Goal: Information Seeking & Learning: Learn about a topic

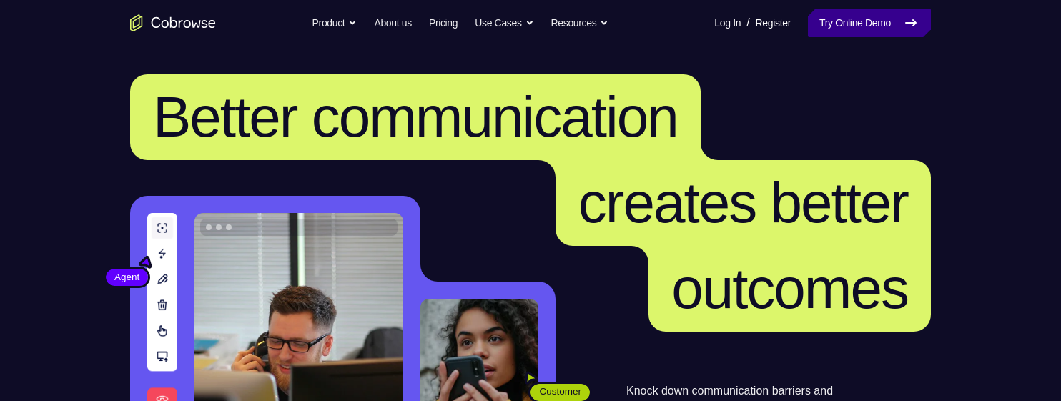
click at [832, 20] on link "Try Online Demo" at bounding box center [869, 23] width 123 height 29
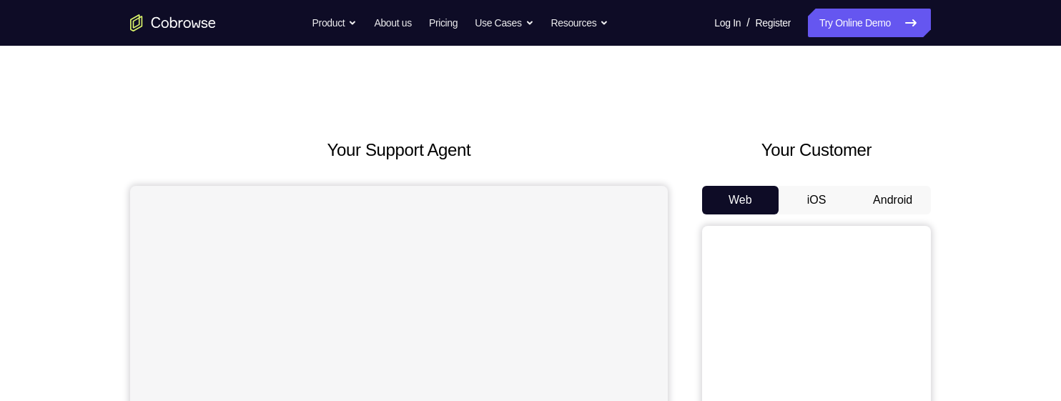
click at [869, 201] on button "Android" at bounding box center [892, 200] width 77 height 29
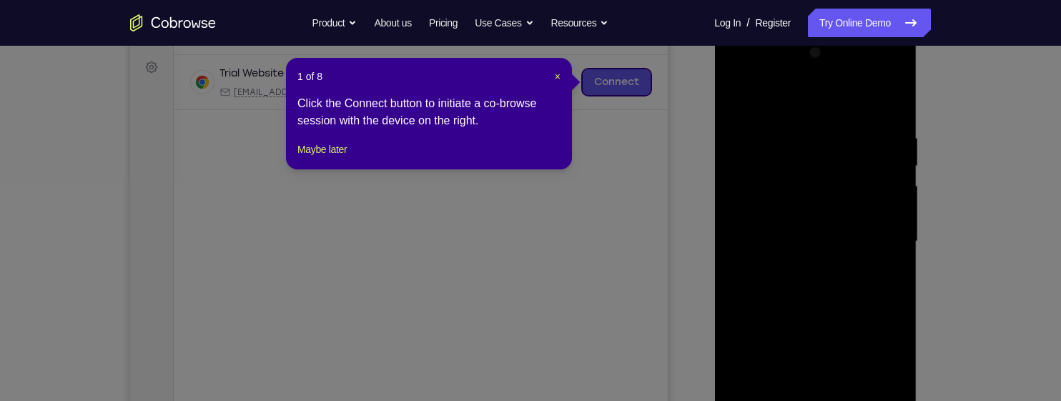
scroll to position [300, 0]
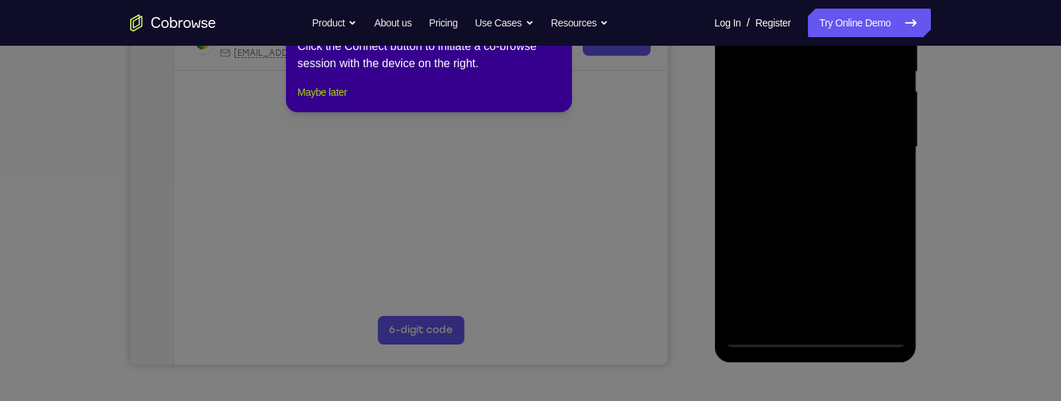
click at [335, 101] on button "Maybe later" at bounding box center [321, 92] width 49 height 17
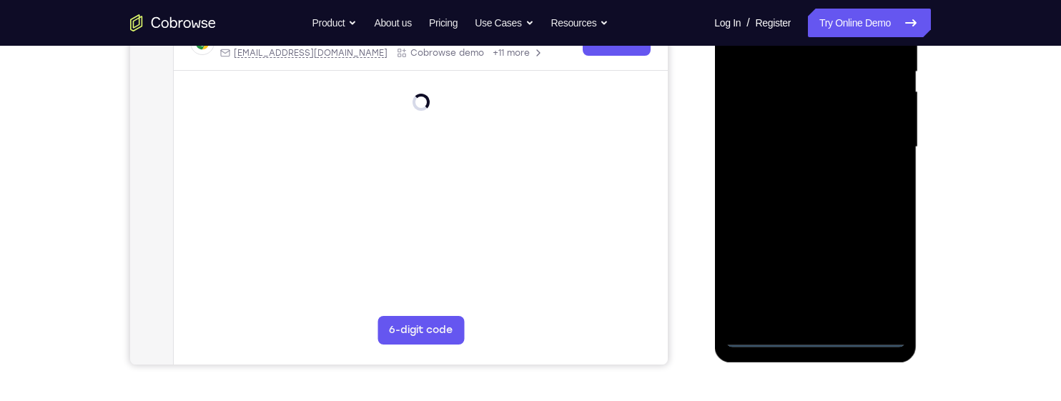
click at [809, 334] on div at bounding box center [815, 147] width 180 height 400
click at [872, 272] on div at bounding box center [815, 147] width 180 height 400
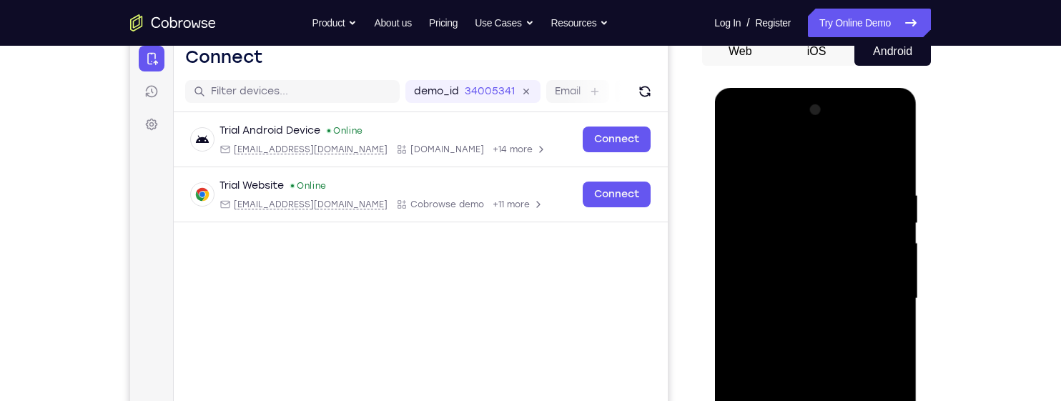
scroll to position [137, 0]
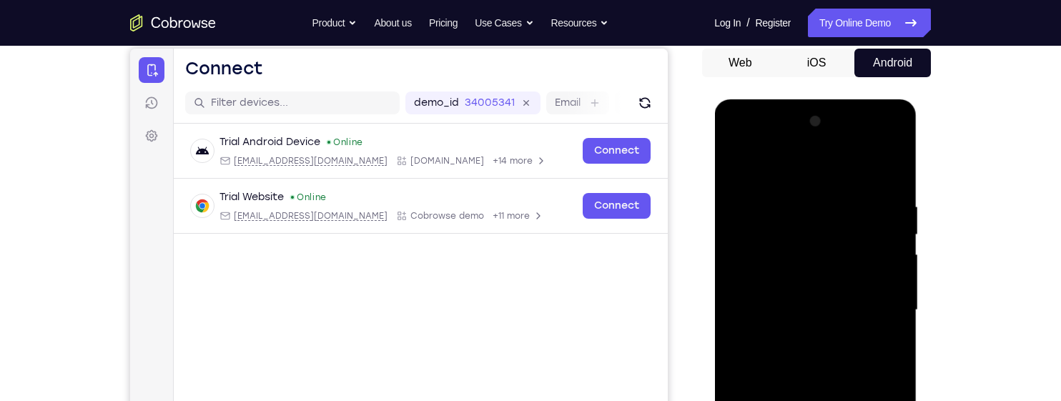
click at [764, 164] on div at bounding box center [815, 310] width 180 height 400
click at [877, 304] on div at bounding box center [815, 310] width 180 height 400
click at [799, 335] on div at bounding box center [815, 310] width 180 height 400
click at [803, 292] on div at bounding box center [815, 310] width 180 height 400
click at [795, 287] on div at bounding box center [815, 310] width 180 height 400
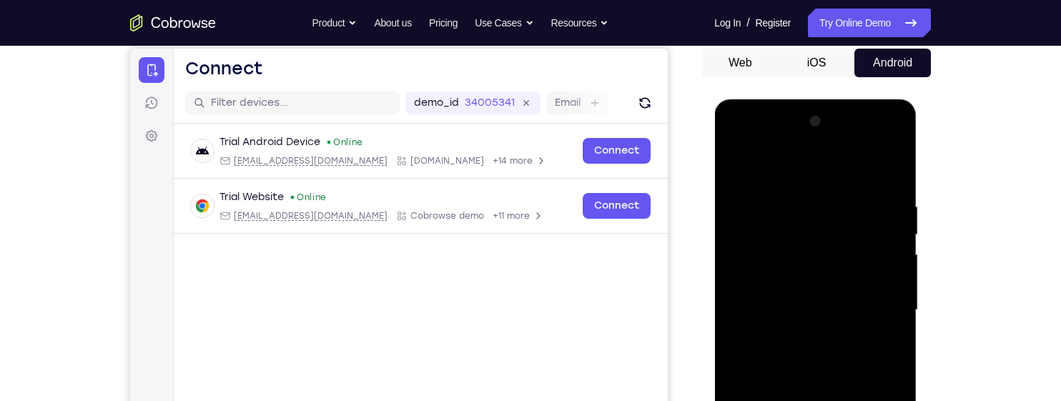
click at [804, 309] on div at bounding box center [815, 310] width 180 height 400
click at [804, 359] on div at bounding box center [815, 310] width 180 height 400
click at [804, 352] on div at bounding box center [815, 310] width 180 height 400
click at [799, 364] on div at bounding box center [815, 310] width 180 height 400
click at [886, 184] on div at bounding box center [815, 310] width 180 height 400
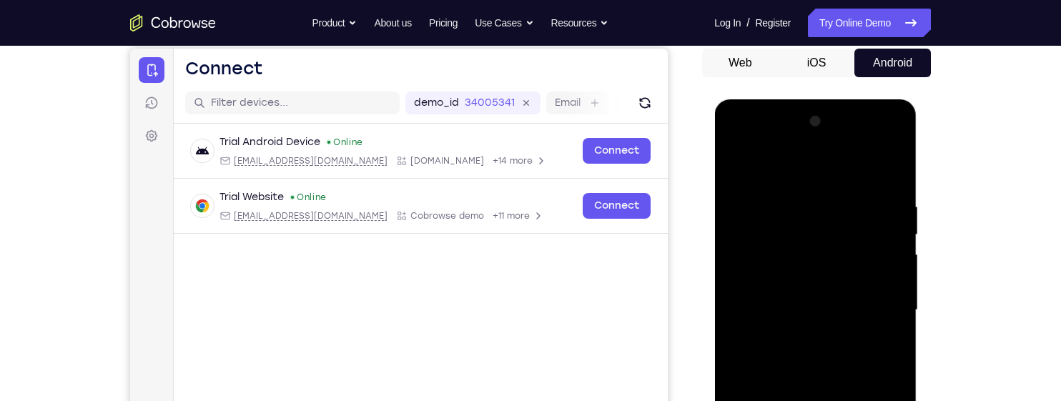
click at [783, 196] on div at bounding box center [815, 310] width 180 height 400
click at [895, 272] on div at bounding box center [815, 310] width 180 height 400
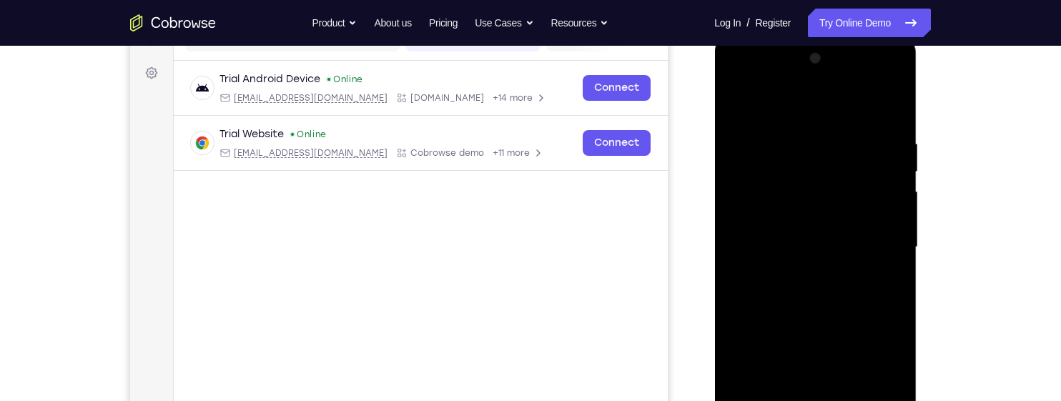
scroll to position [202, 0]
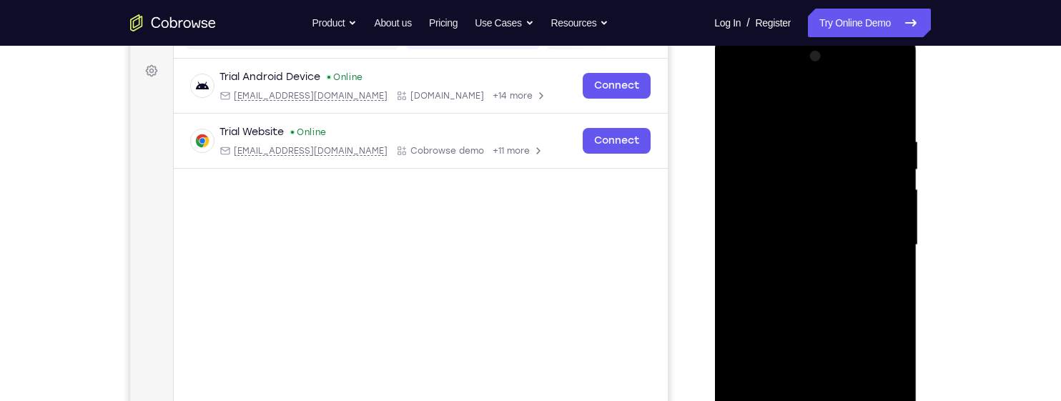
click at [872, 230] on div at bounding box center [815, 245] width 180 height 400
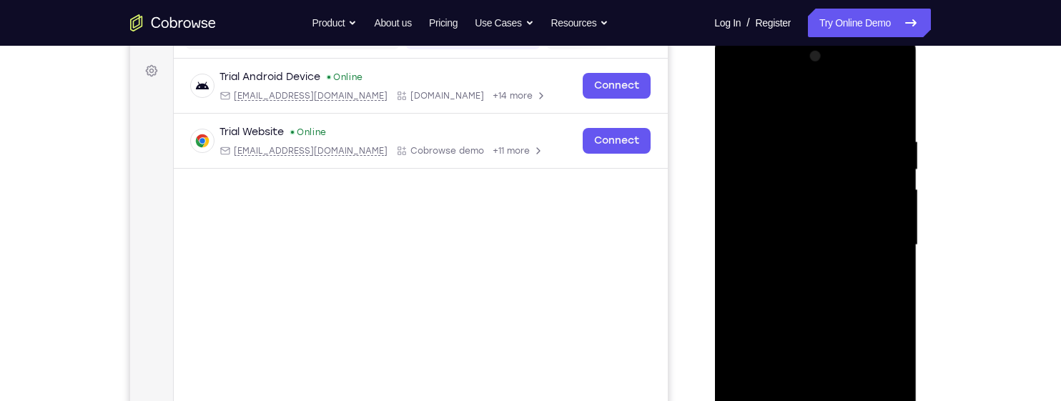
click at [872, 230] on div at bounding box center [815, 245] width 180 height 400
drag, startPoint x: 870, startPoint y: 180, endPoint x: 770, endPoint y: 180, distance: 100.1
click at [770, 180] on div at bounding box center [815, 245] width 180 height 400
click at [872, 216] on div at bounding box center [815, 245] width 180 height 400
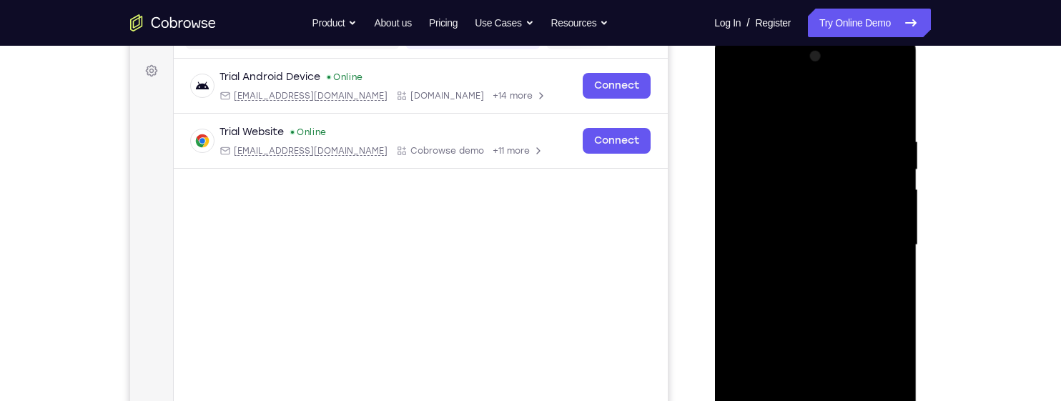
click at [872, 216] on div at bounding box center [815, 245] width 180 height 400
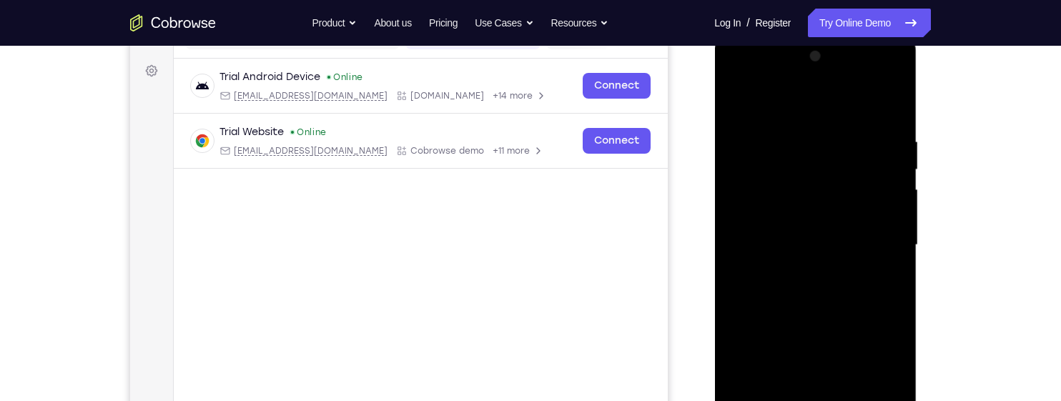
click at [872, 216] on div at bounding box center [815, 245] width 180 height 400
click at [877, 167] on div at bounding box center [815, 245] width 180 height 400
click at [737, 210] on div at bounding box center [815, 245] width 180 height 400
click at [886, 104] on div at bounding box center [815, 245] width 180 height 400
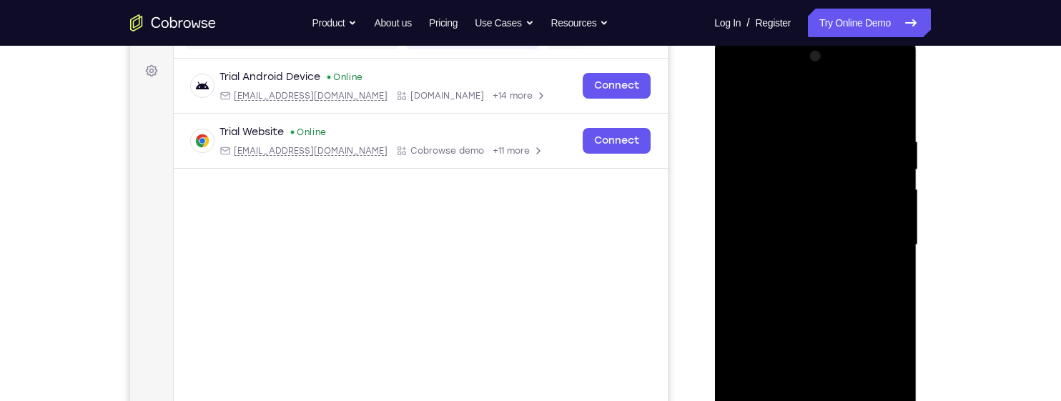
scroll to position [273, 0]
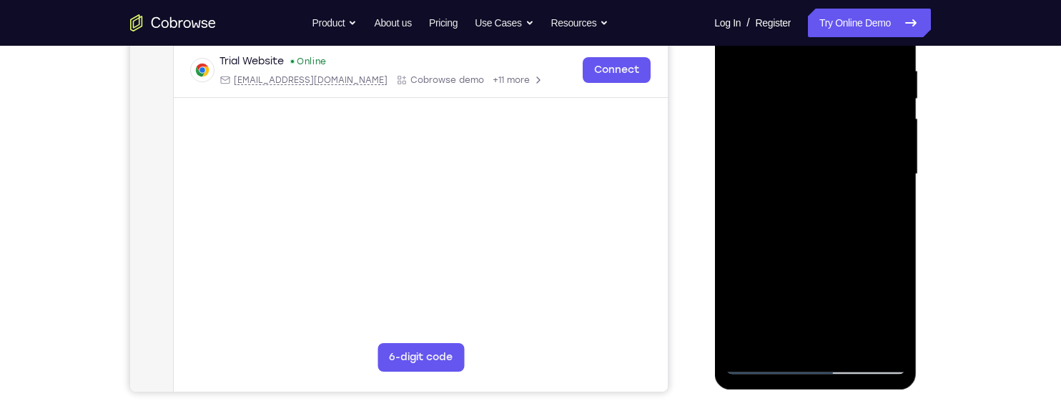
click at [842, 338] on div at bounding box center [815, 174] width 180 height 400
click at [828, 251] on div at bounding box center [815, 174] width 180 height 400
click at [823, 137] on div at bounding box center [815, 174] width 180 height 400
click at [880, 208] on div at bounding box center [815, 174] width 180 height 400
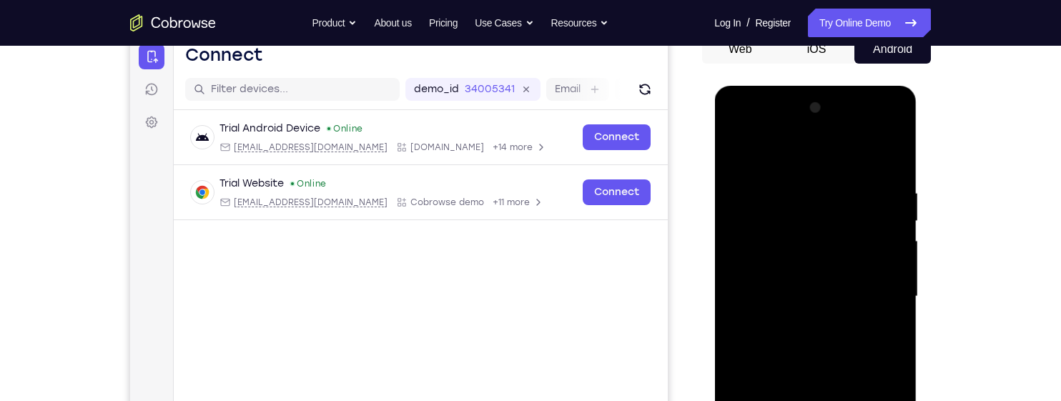
scroll to position [137, 0]
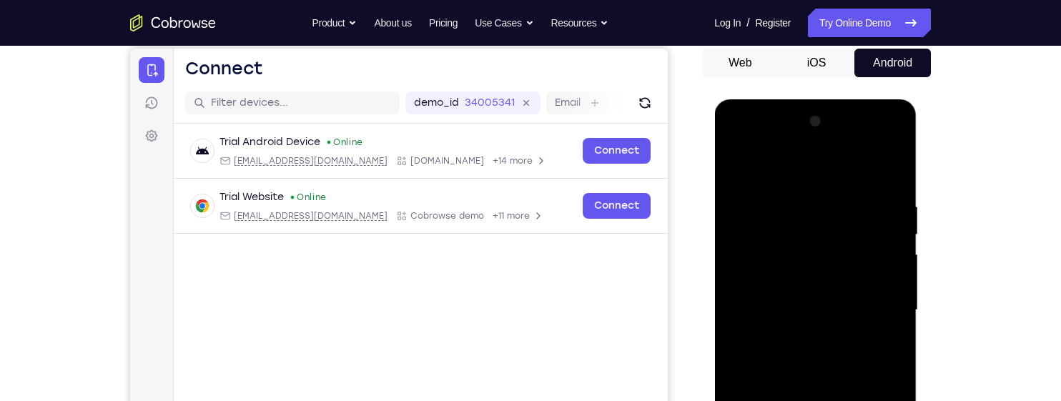
click at [739, 164] on div at bounding box center [815, 310] width 180 height 400
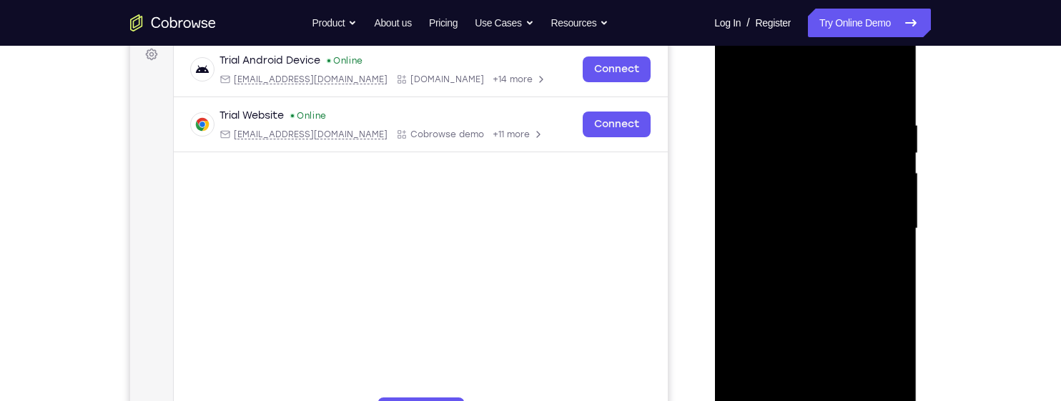
scroll to position [217, 0]
click at [897, 208] on div at bounding box center [815, 230] width 180 height 400
click at [886, 217] on div at bounding box center [815, 230] width 180 height 400
click at [883, 225] on div at bounding box center [815, 230] width 180 height 400
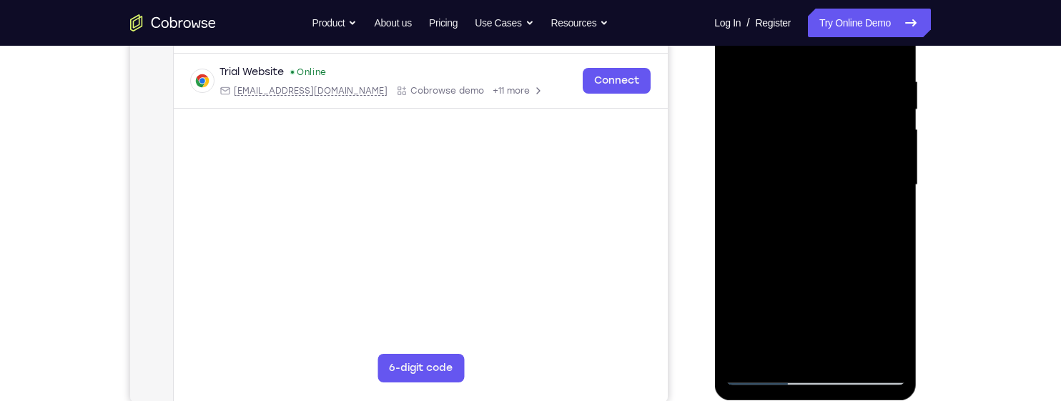
scroll to position [265, 0]
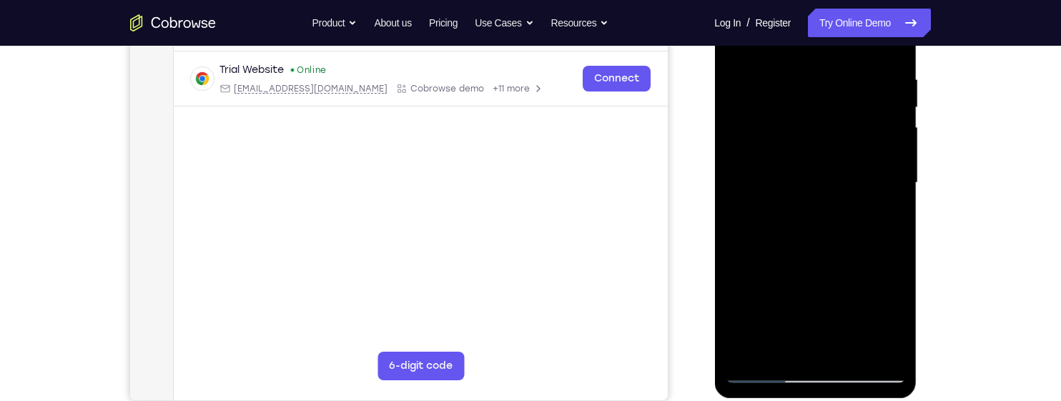
click at [853, 354] on div at bounding box center [815, 183] width 180 height 400
click at [857, 171] on div at bounding box center [815, 183] width 180 height 400
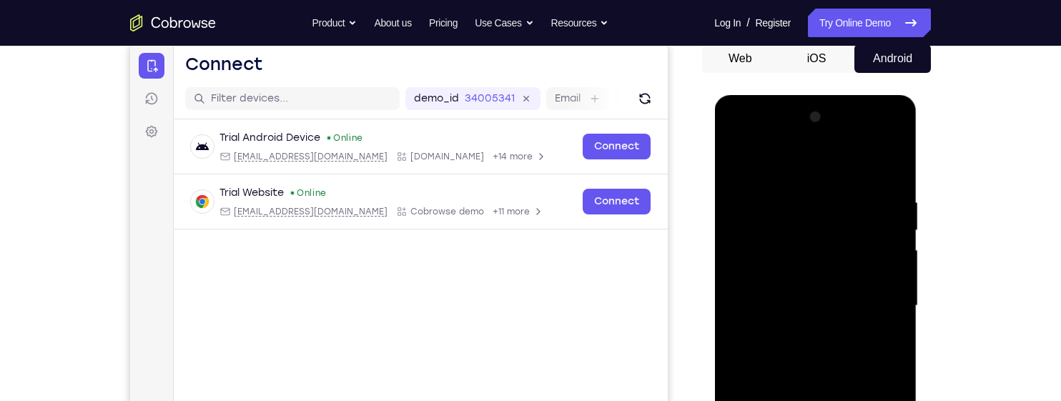
scroll to position [141, 0]
click at [742, 167] on div at bounding box center [815, 307] width 180 height 400
click at [739, 162] on div at bounding box center [815, 307] width 180 height 400
click at [815, 192] on div at bounding box center [815, 307] width 180 height 400
click at [889, 237] on div at bounding box center [815, 307] width 180 height 400
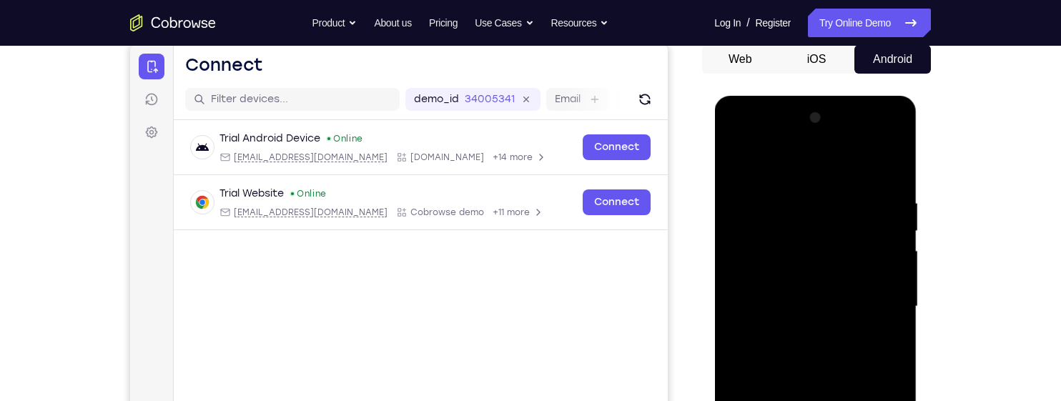
click at [880, 166] on div at bounding box center [815, 307] width 180 height 400
click at [854, 287] on div at bounding box center [815, 307] width 180 height 400
click at [885, 169] on div at bounding box center [815, 307] width 180 height 400
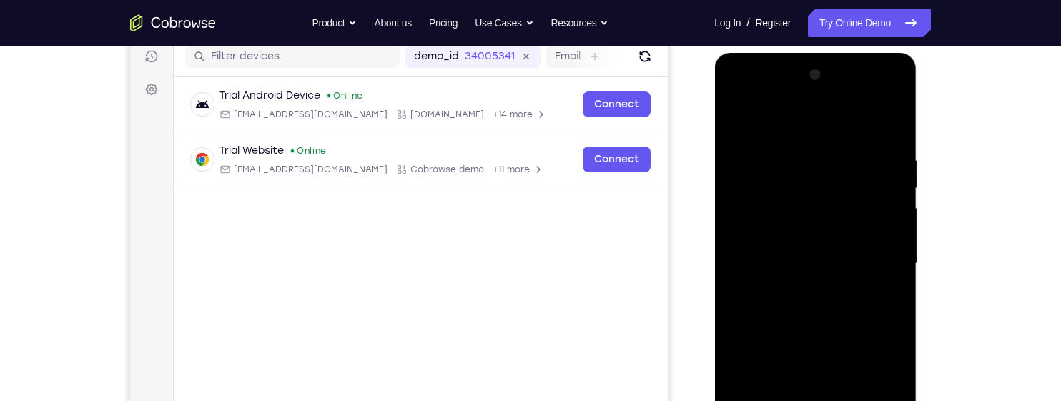
scroll to position [184, 0]
click at [902, 268] on div at bounding box center [815, 263] width 180 height 400
click at [900, 267] on div at bounding box center [815, 263] width 180 height 400
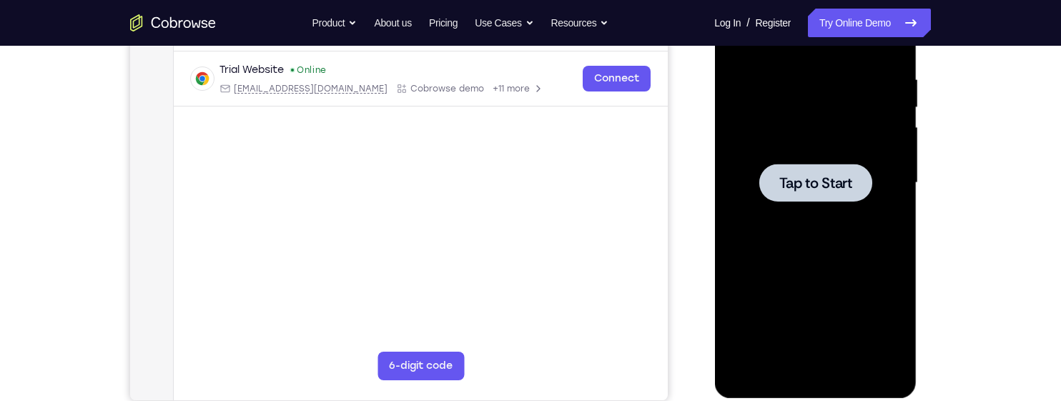
scroll to position [0, 0]
